Goal: Book appointment/travel/reservation

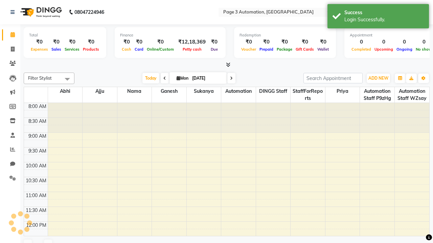
select select "en"
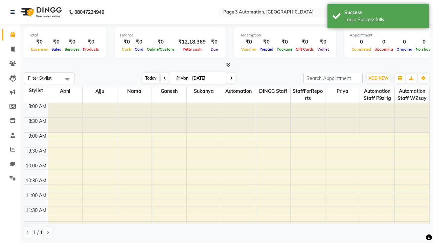
click at [147, 78] on span "Today" at bounding box center [150, 78] width 17 height 10
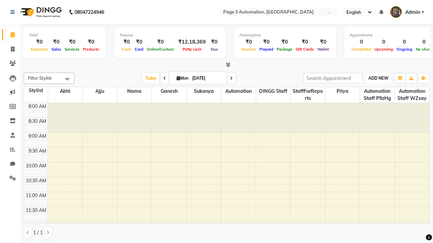
click at [378, 78] on span "ADD NEW" at bounding box center [378, 78] width 20 height 5
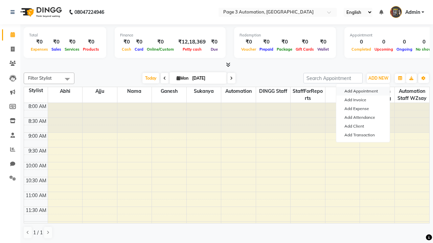
click at [363, 91] on button "Add Appointment" at bounding box center [362, 91] width 53 height 9
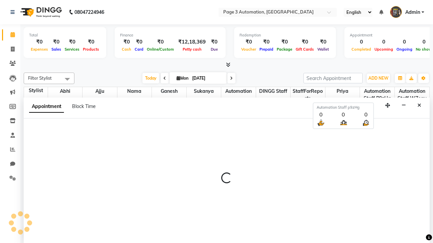
scroll to position [0, 0]
select select "tentative"
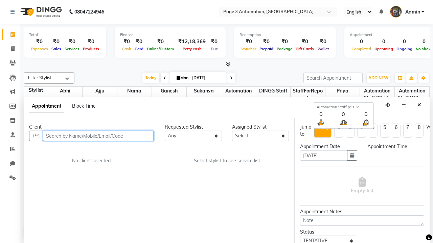
select select "540"
type input "8192346578"
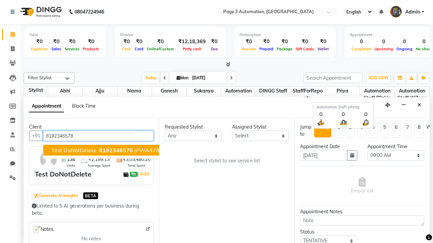
click at [99, 150] on span "8192346578" at bounding box center [116, 150] width 34 height 7
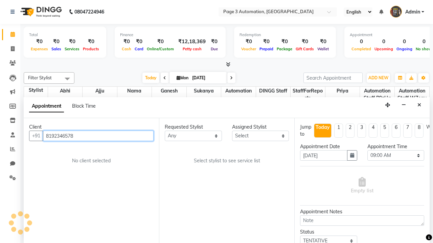
select select "711"
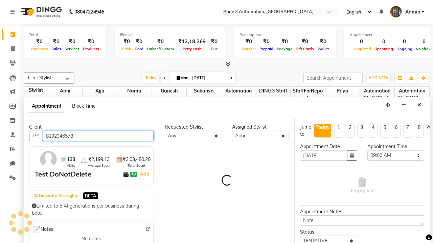
scroll to position [0, 0]
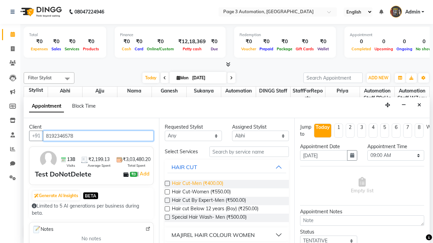
type input "8192346578"
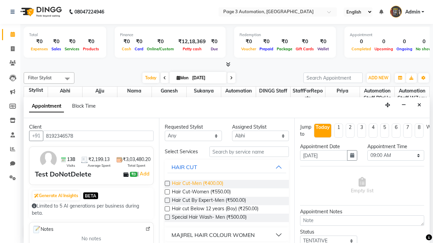
click at [197, 184] on span "Hair Cut-Men (₹400.00)" at bounding box center [197, 184] width 51 height 8
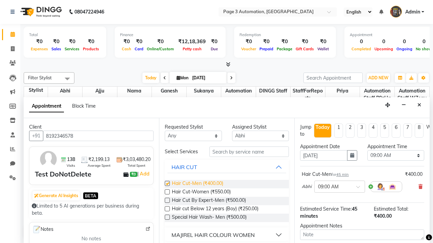
checkbox input "false"
select select "735"
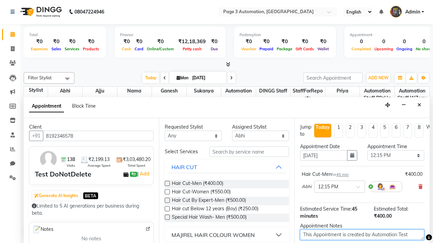
type textarea "This Appointment is created by Automation Test"
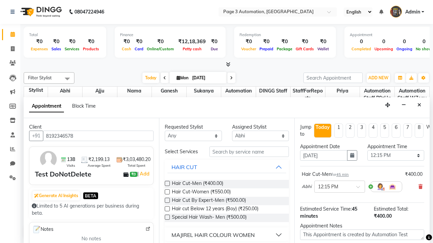
checkbox input "false"
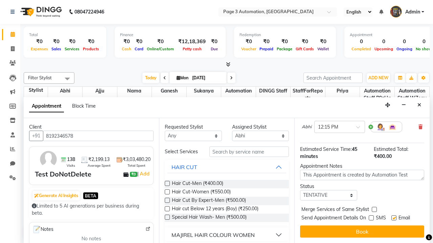
click at [393, 218] on label at bounding box center [393, 218] width 5 height 5
click at [393, 218] on input "checkbox" at bounding box center [393, 219] width 4 height 4
checkbox input "false"
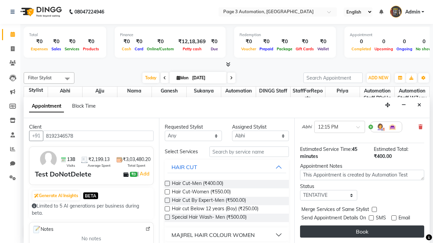
click at [362, 232] on button "Book" at bounding box center [362, 232] width 124 height 12
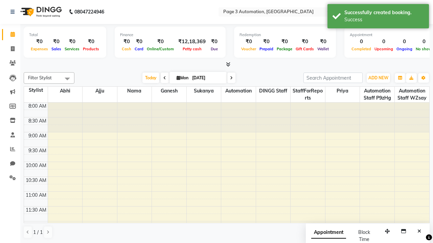
scroll to position [0, 0]
click at [378, 17] on div "Success" at bounding box center [383, 19] width 79 height 7
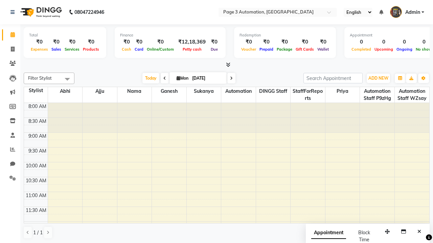
click at [67, 79] on span at bounding box center [67, 79] width 14 height 13
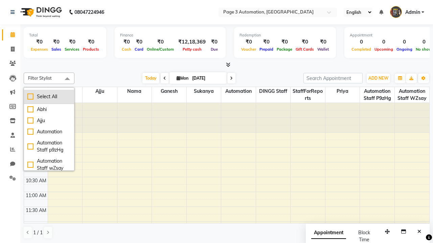
click at [49, 97] on div "Select All" at bounding box center [48, 96] width 43 height 7
checkbox input "true"
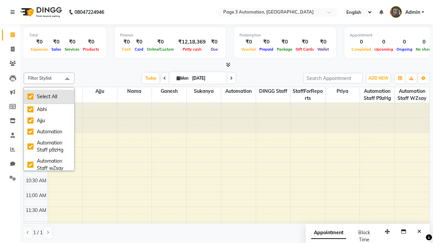
checkbox input "true"
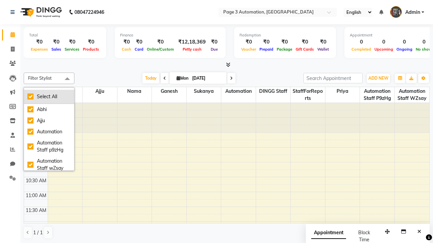
checkbox input "true"
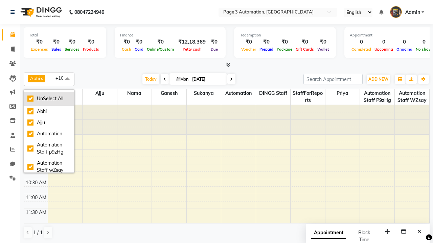
click at [49, 99] on div "UnSelect All" at bounding box center [48, 98] width 43 height 7
checkbox input "false"
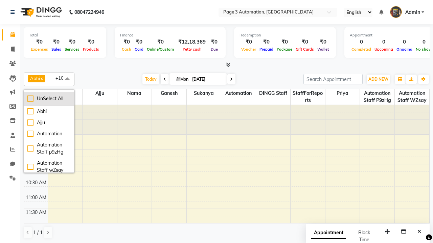
checkbox input "false"
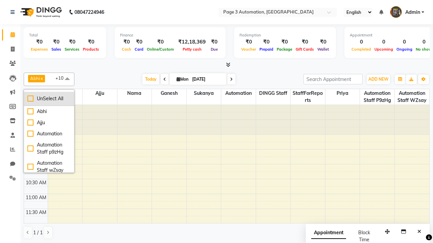
checkbox input "false"
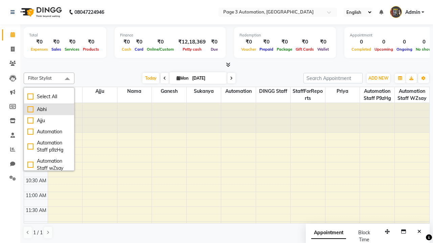
click at [49, 109] on div "Abhi" at bounding box center [48, 109] width 43 height 7
checkbox input "true"
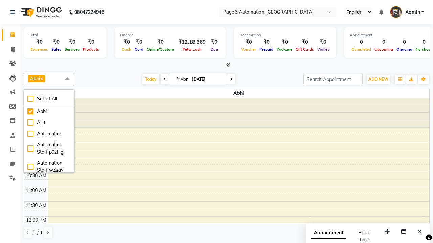
click at [67, 79] on span at bounding box center [67, 79] width 14 height 13
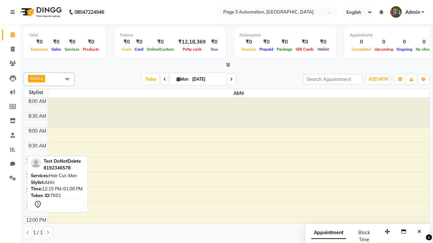
scroll to position [75, 0]
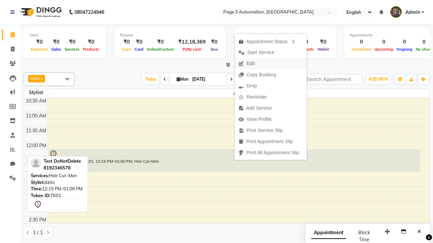
click at [271, 64] on button "Edit" at bounding box center [270, 63] width 72 height 11
select select "tentative"
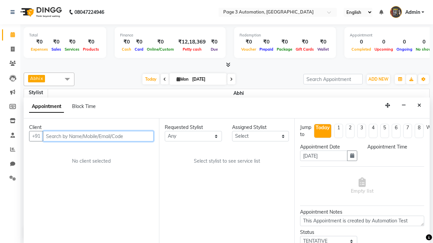
scroll to position [0, 0]
select select "735"
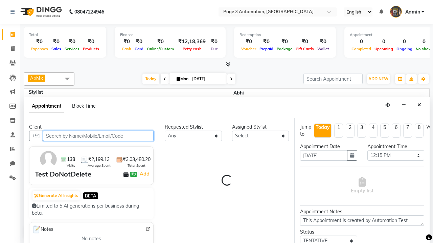
select select "711"
select select "1039"
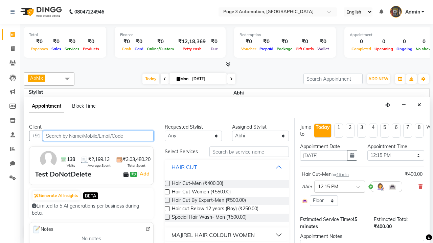
scroll to position [0, 0]
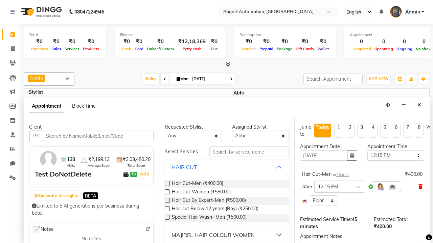
click at [420, 187] on icon at bounding box center [420, 187] width 4 height 5
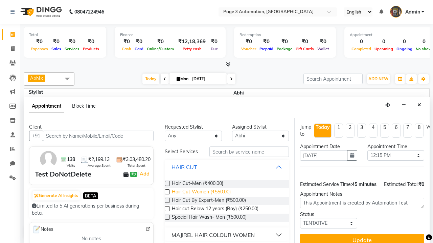
click at [201, 193] on span "Hair Cut-Women (₹550.00)" at bounding box center [201, 193] width 59 height 8
checkbox input "true"
type textarea "Update Appointment"
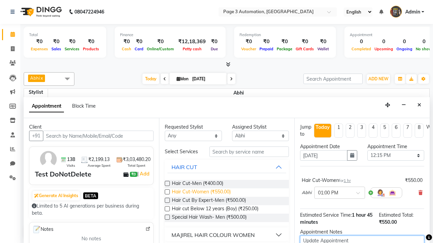
checkbox input "false"
type textarea "Update Appointment"
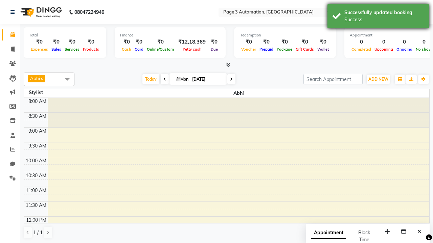
click at [378, 17] on div "Success" at bounding box center [383, 19] width 79 height 7
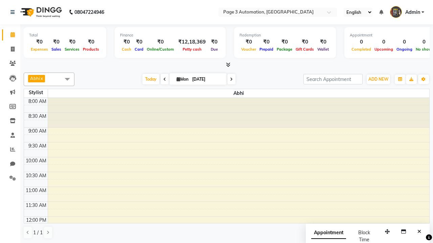
click at [67, 79] on span at bounding box center [67, 79] width 14 height 13
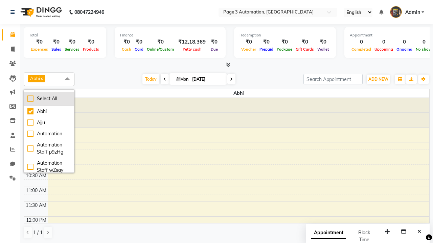
click at [49, 99] on div "Select All" at bounding box center [48, 98] width 43 height 7
checkbox input "true"
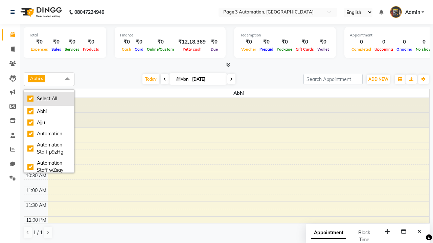
checkbox input "true"
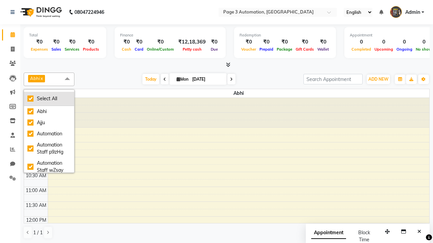
checkbox input "true"
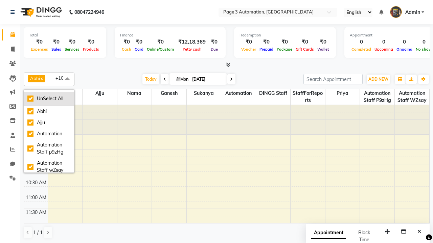
click at [49, 99] on div "UnSelect All" at bounding box center [48, 98] width 43 height 7
checkbox input "false"
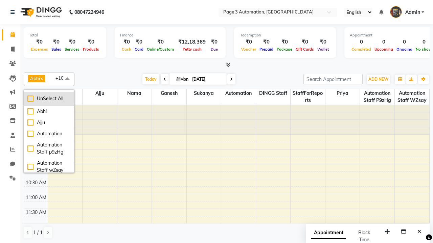
checkbox input "false"
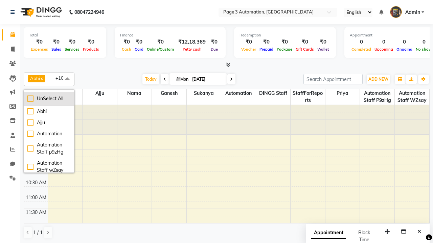
checkbox input "false"
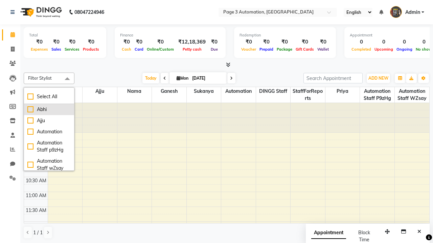
click at [49, 109] on div "Abhi" at bounding box center [48, 109] width 43 height 7
checkbox input "true"
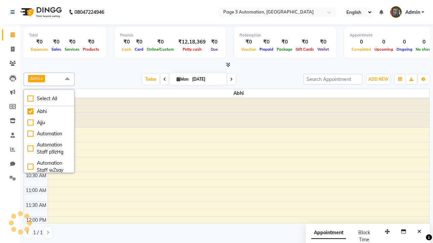
click at [67, 79] on span at bounding box center [67, 79] width 14 height 13
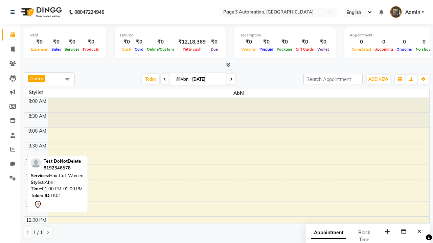
scroll to position [101, 0]
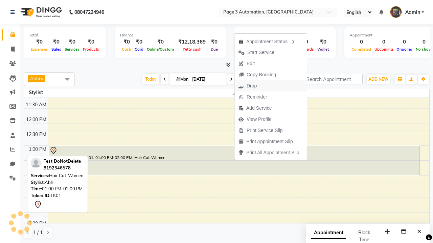
click at [271, 86] on button "Drop" at bounding box center [270, 85] width 72 height 11
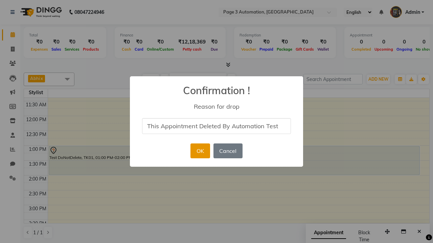
type input "This Appointment Deleted By Automation Test"
click at [200, 151] on button "OK" at bounding box center [199, 151] width 19 height 15
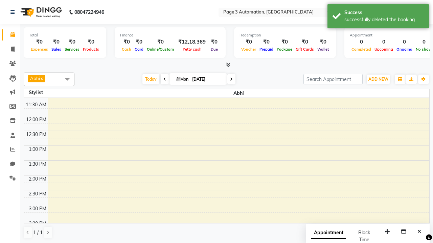
click at [378, 17] on div "successfully deleted the booking" at bounding box center [383, 19] width 79 height 7
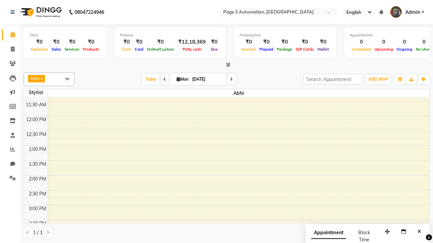
click at [67, 79] on span at bounding box center [67, 79] width 14 height 13
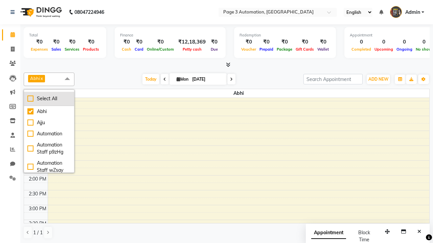
click at [49, 99] on div "Select All" at bounding box center [48, 98] width 43 height 7
checkbox input "true"
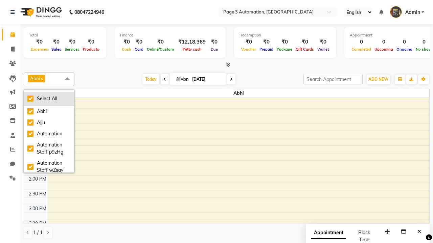
checkbox input "true"
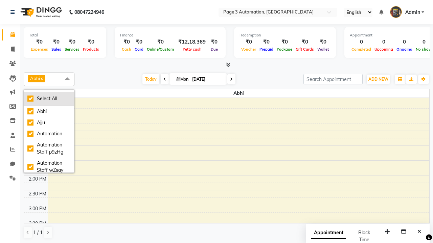
checkbox input "true"
